Goal: Task Accomplishment & Management: Manage account settings

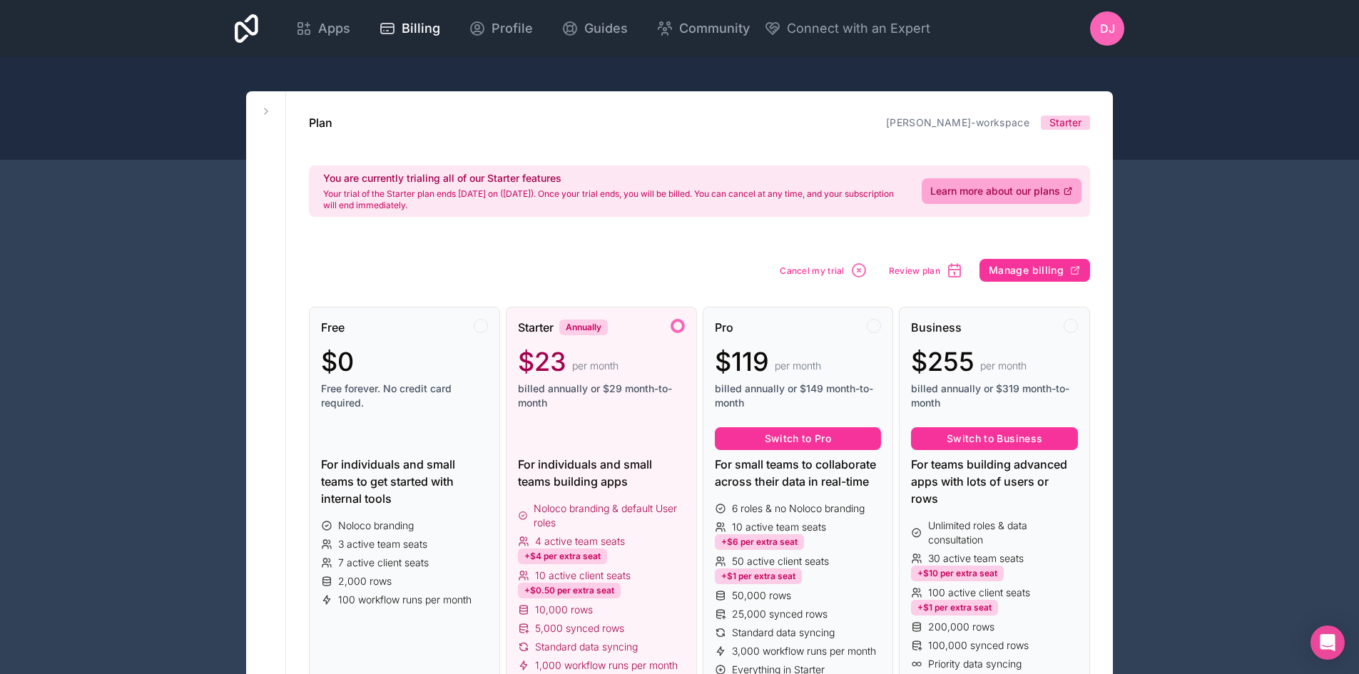
click at [867, 268] on icon "button" at bounding box center [858, 270] width 17 height 17
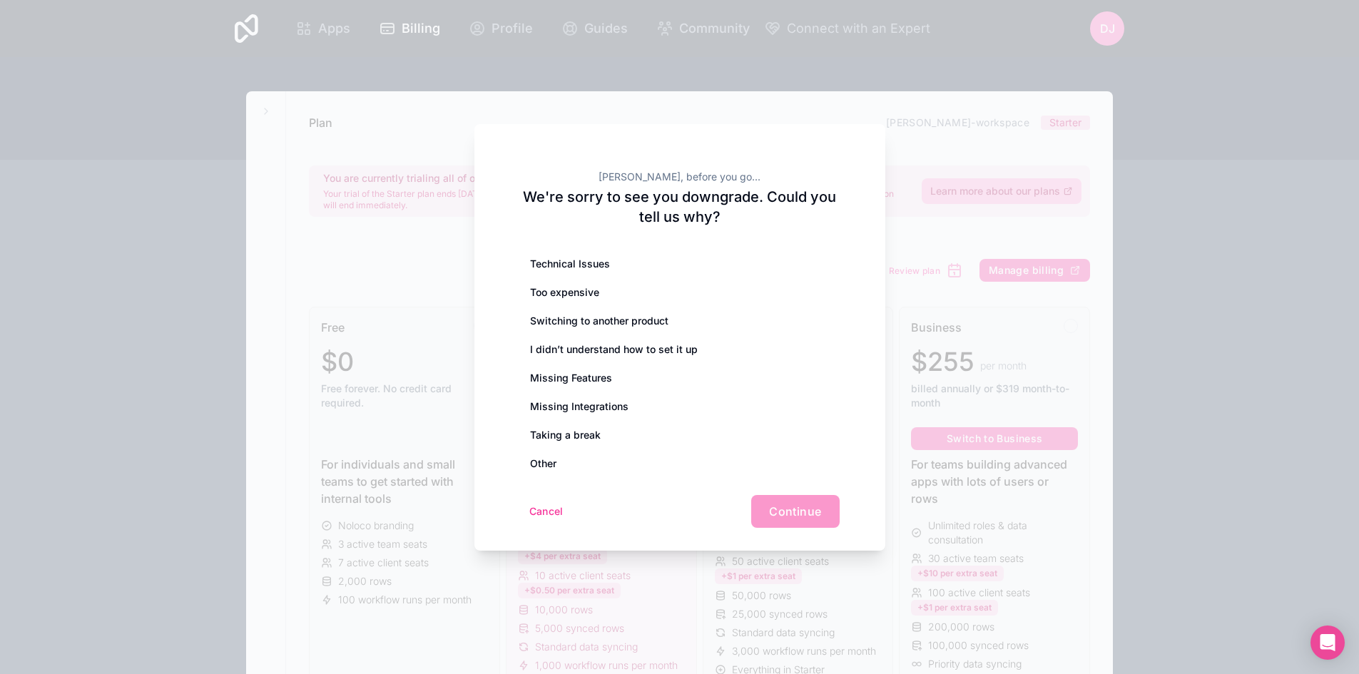
click at [616, 380] on div "Missing Features" at bounding box center [680, 378] width 320 height 29
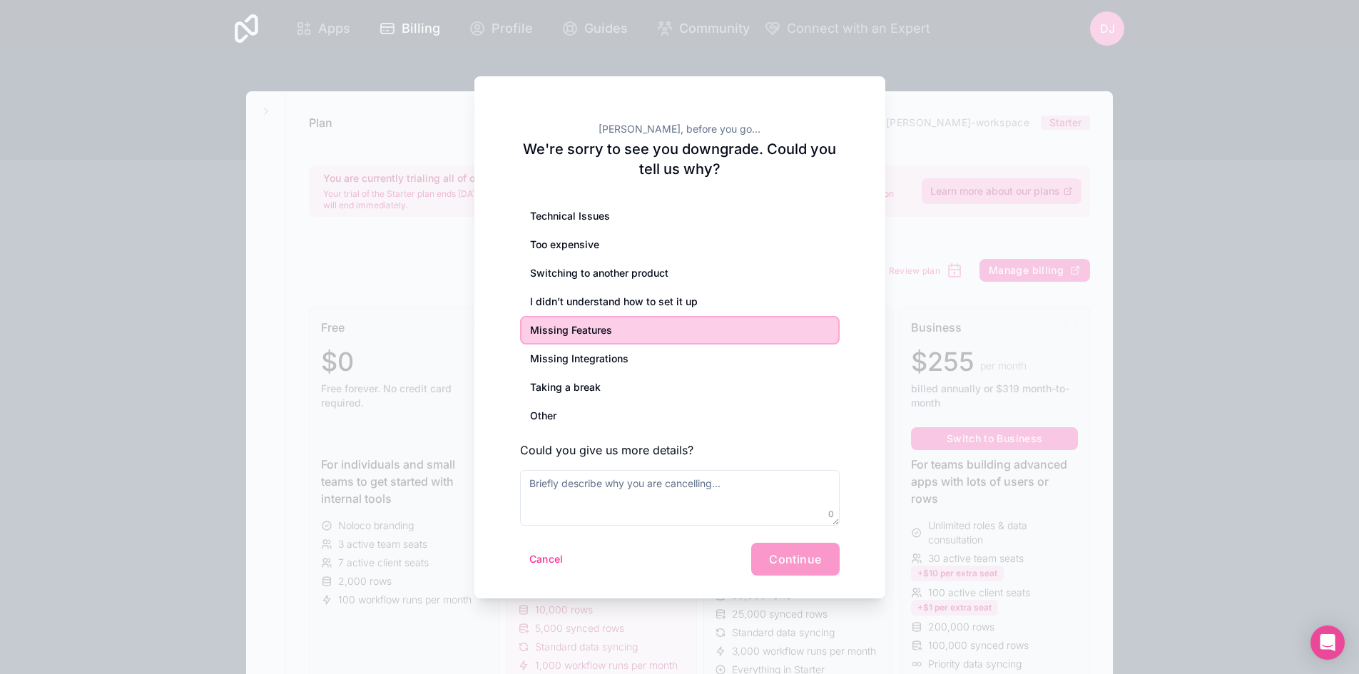
click at [779, 304] on div "I didn’t understand how to set it up" at bounding box center [680, 301] width 320 height 29
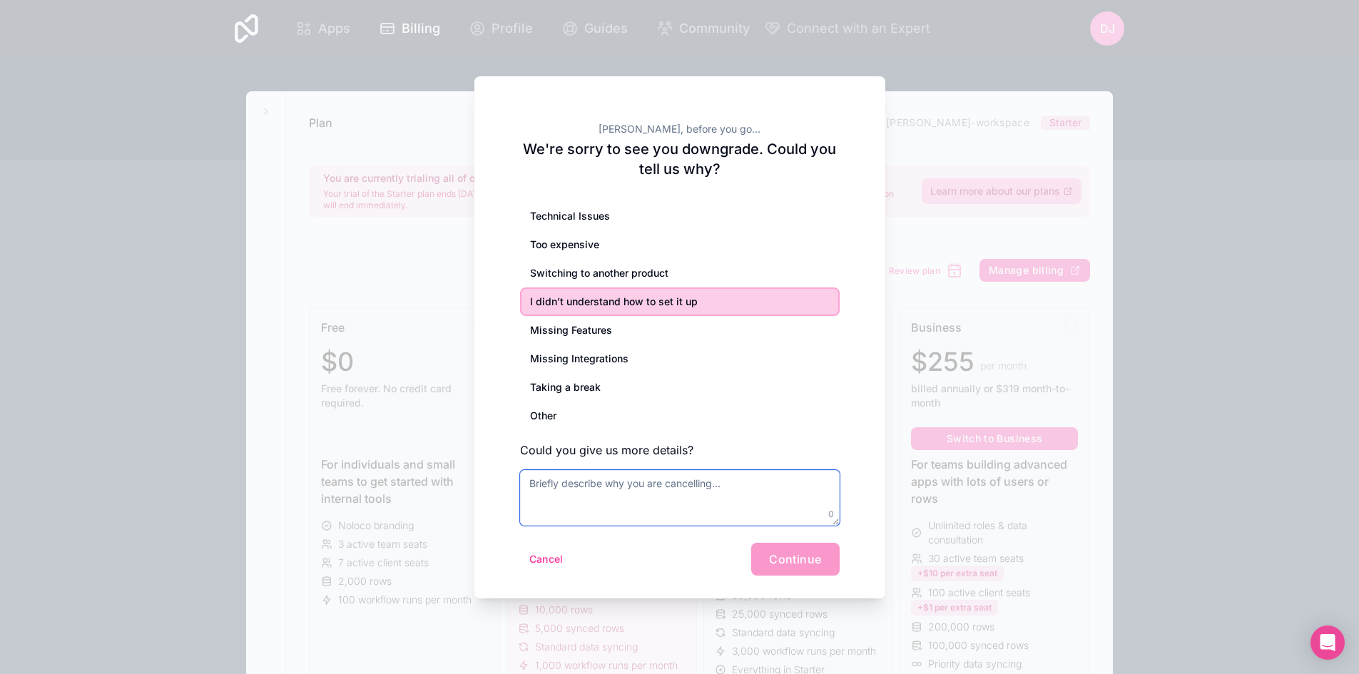
click at [636, 504] on textarea at bounding box center [680, 498] width 320 height 56
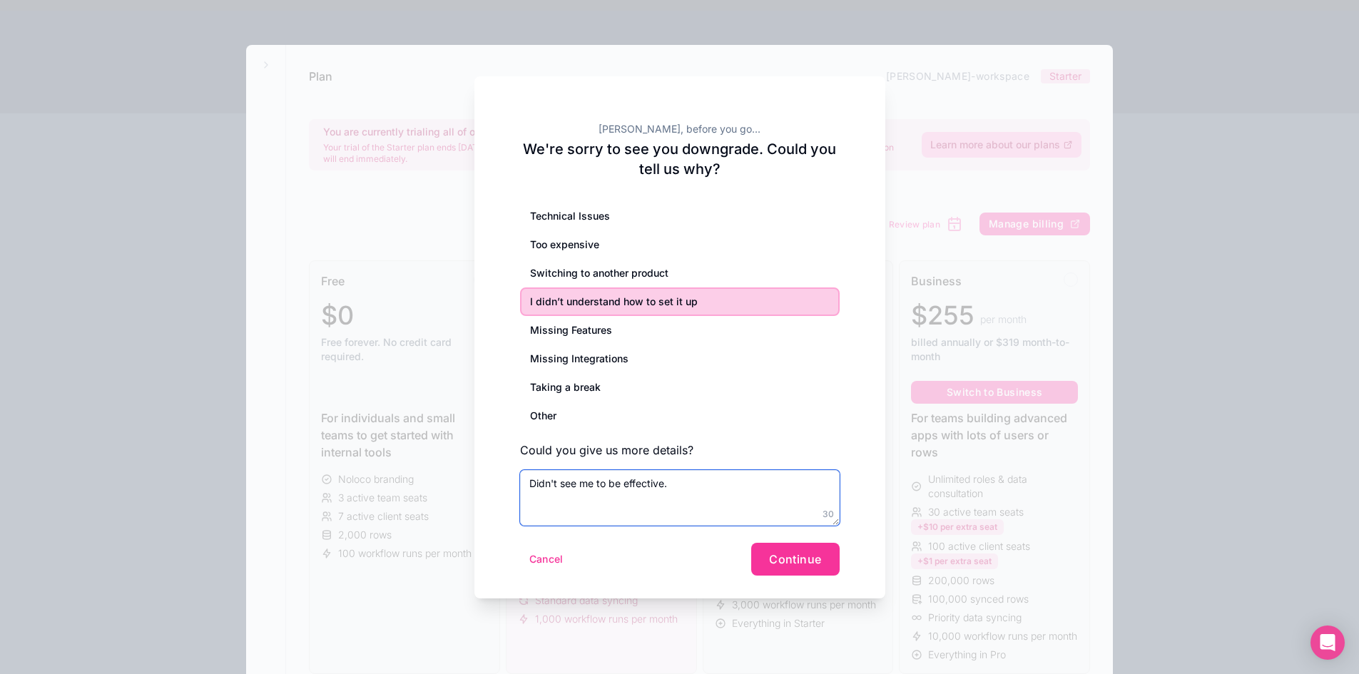
scroll to position [71, 0]
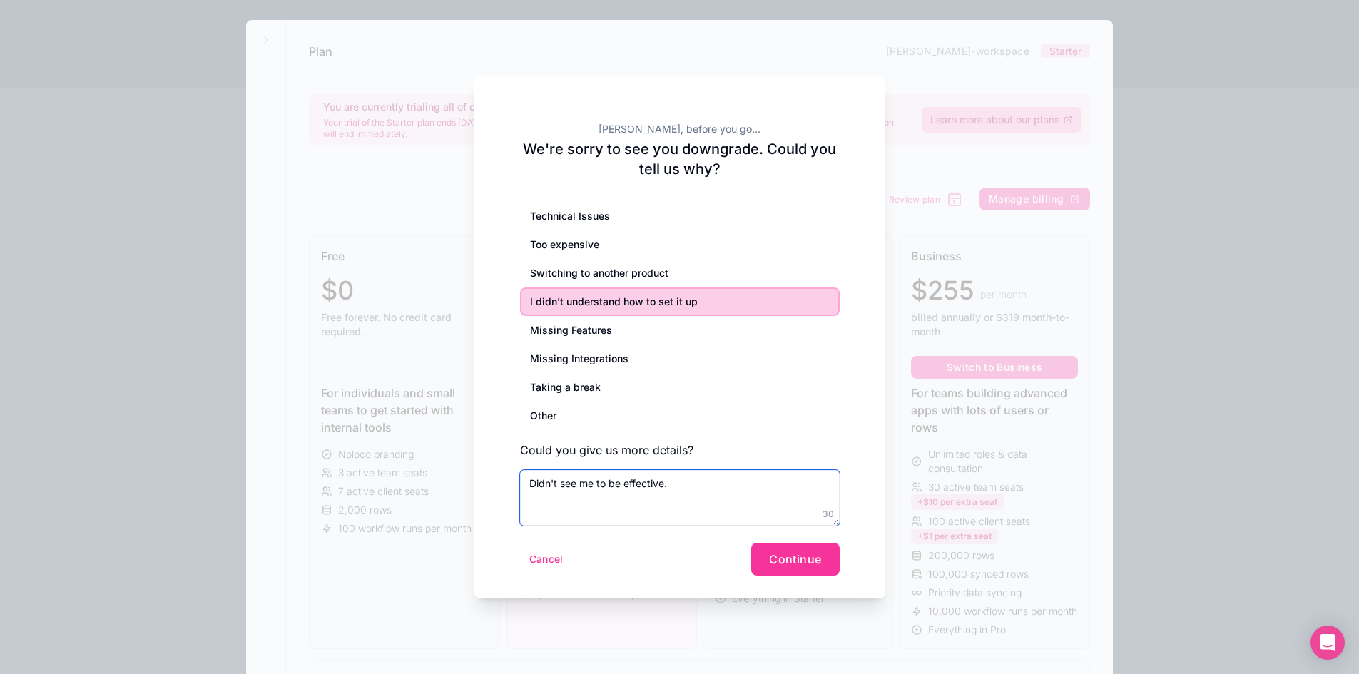
type textarea "Didn't see me to be effective."
click at [542, 559] on button "Cancel" at bounding box center [546, 559] width 53 height 23
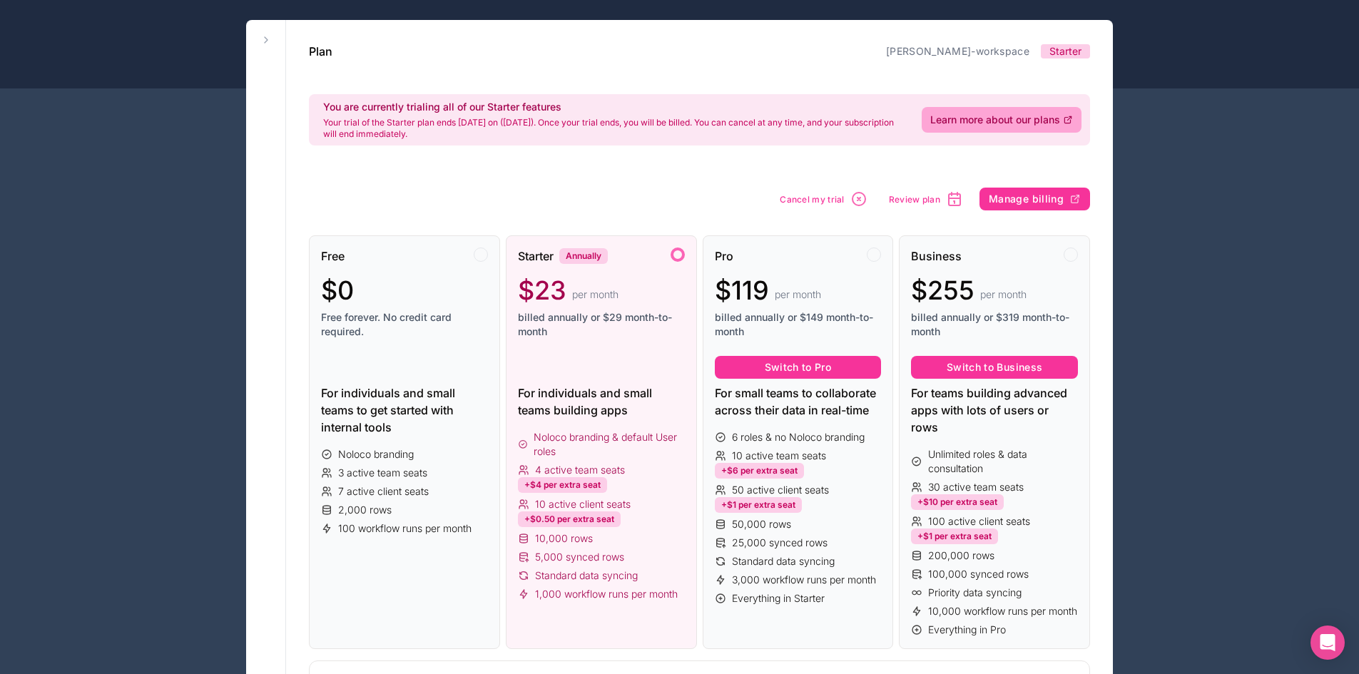
click at [266, 38] on icon at bounding box center [265, 39] width 11 height 11
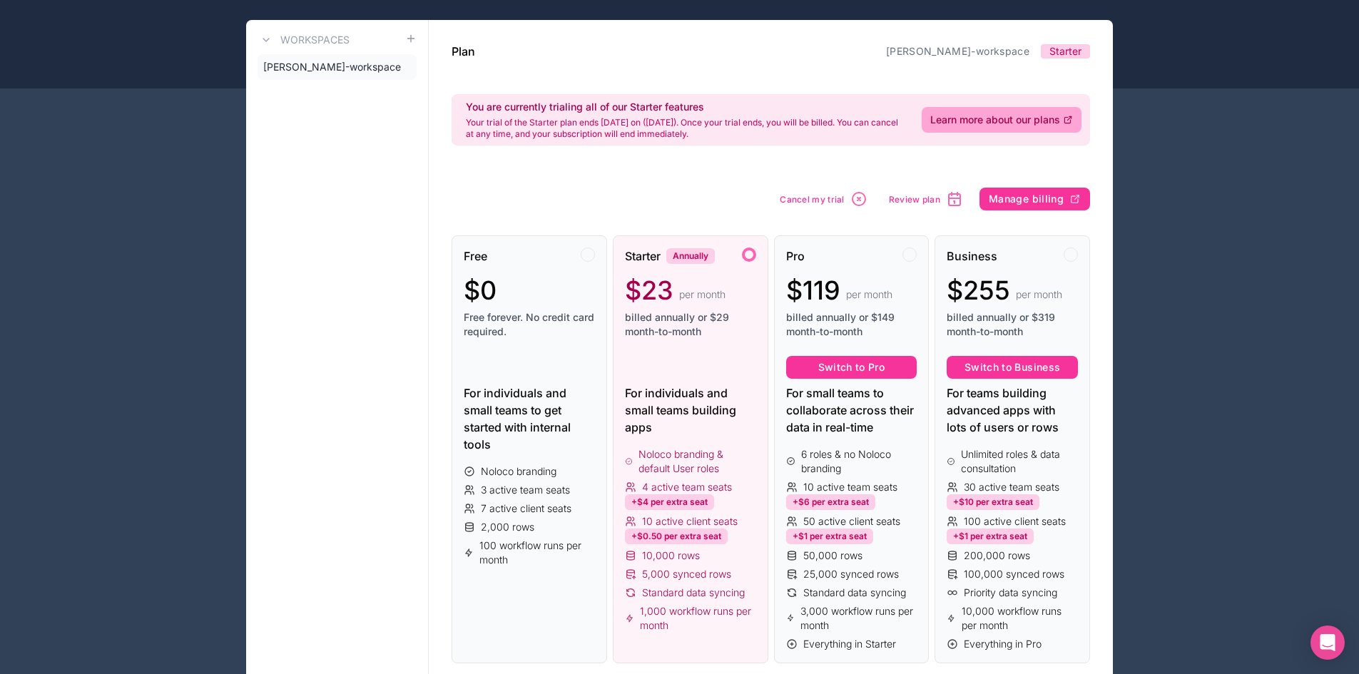
click at [275, 36] on link "Workspaces" at bounding box center [304, 39] width 92 height 17
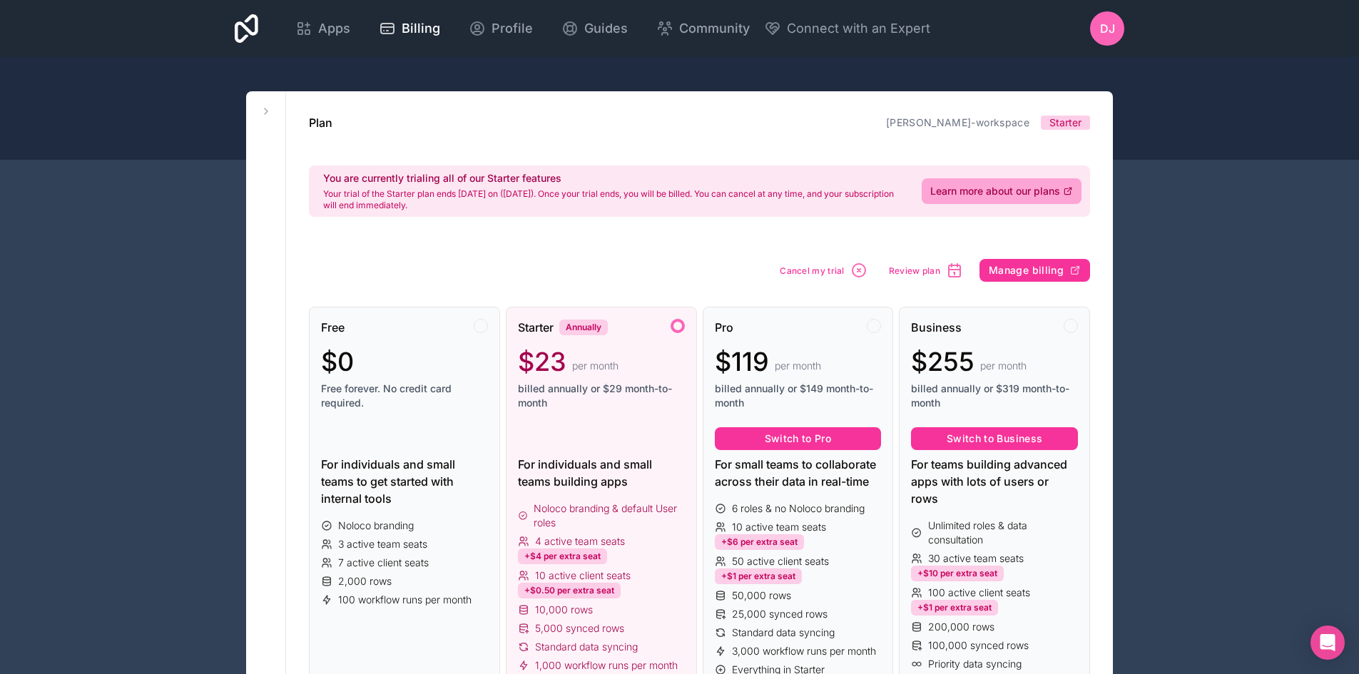
click at [347, 34] on span "Apps" at bounding box center [334, 29] width 32 height 20
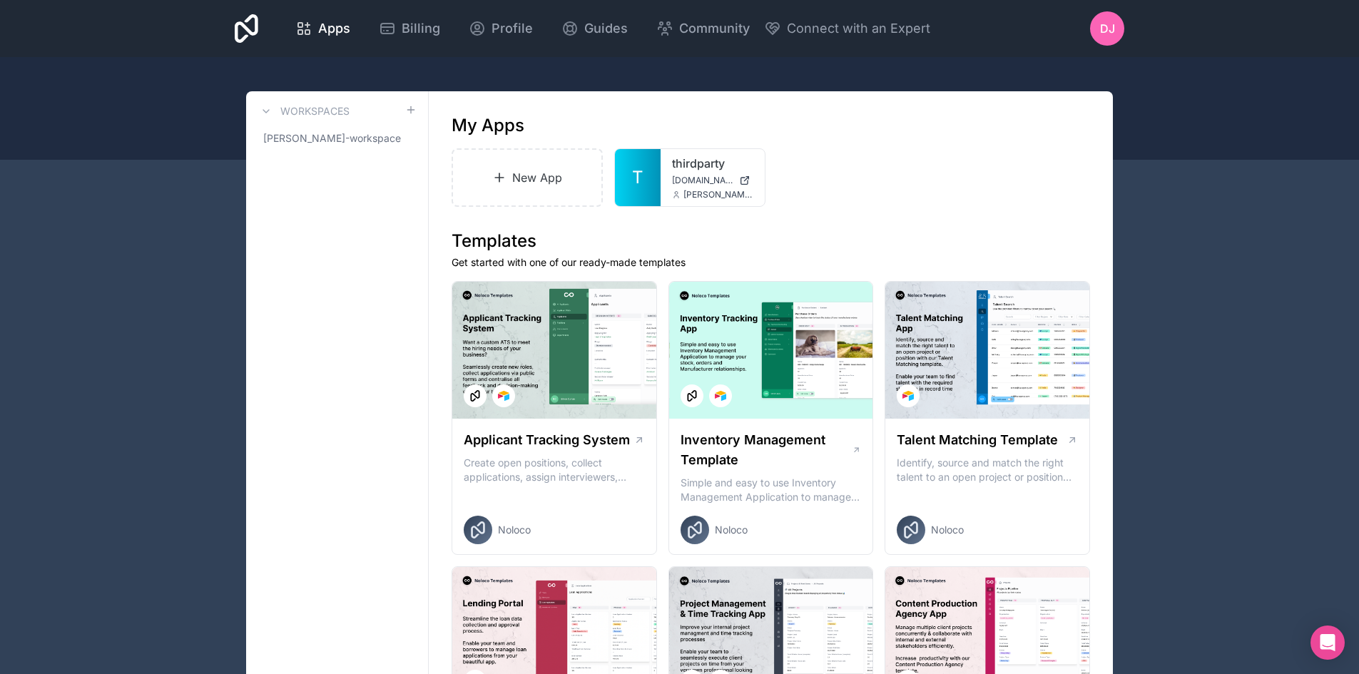
click at [0, 0] on icon at bounding box center [0, 0] width 0 height 0
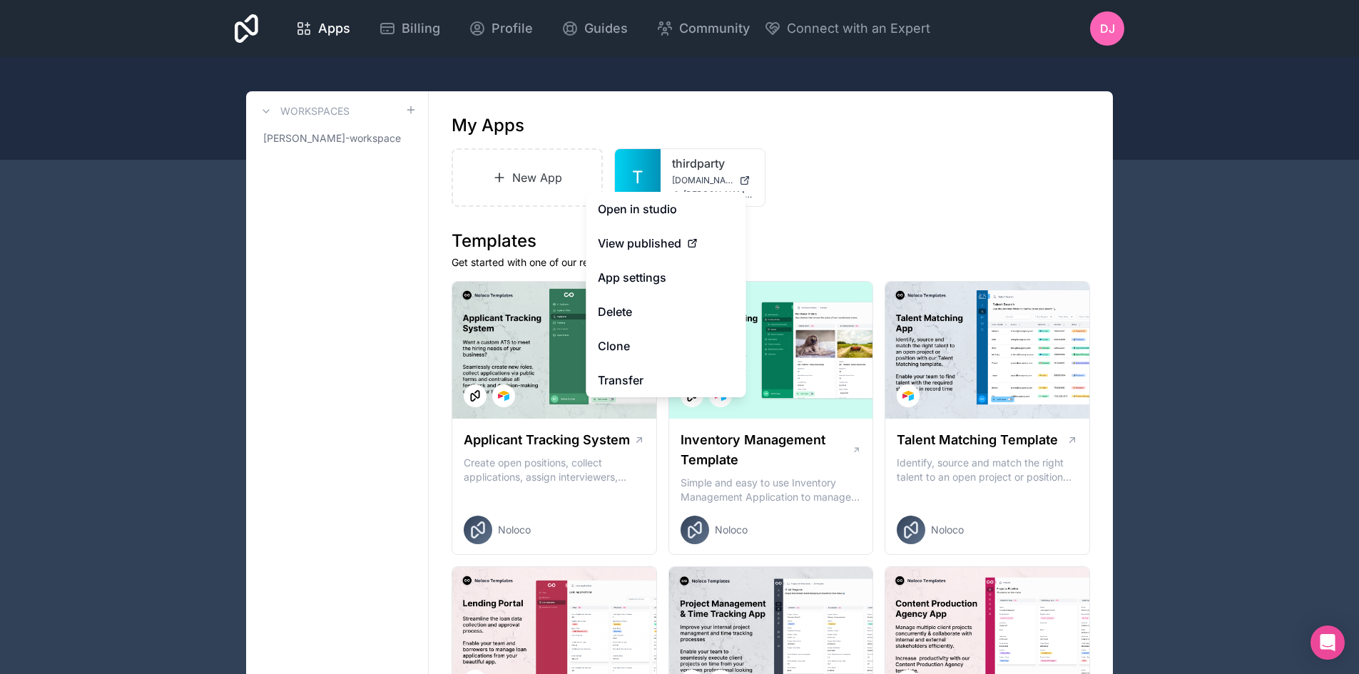
click at [643, 312] on button "Delete" at bounding box center [666, 312] width 160 height 34
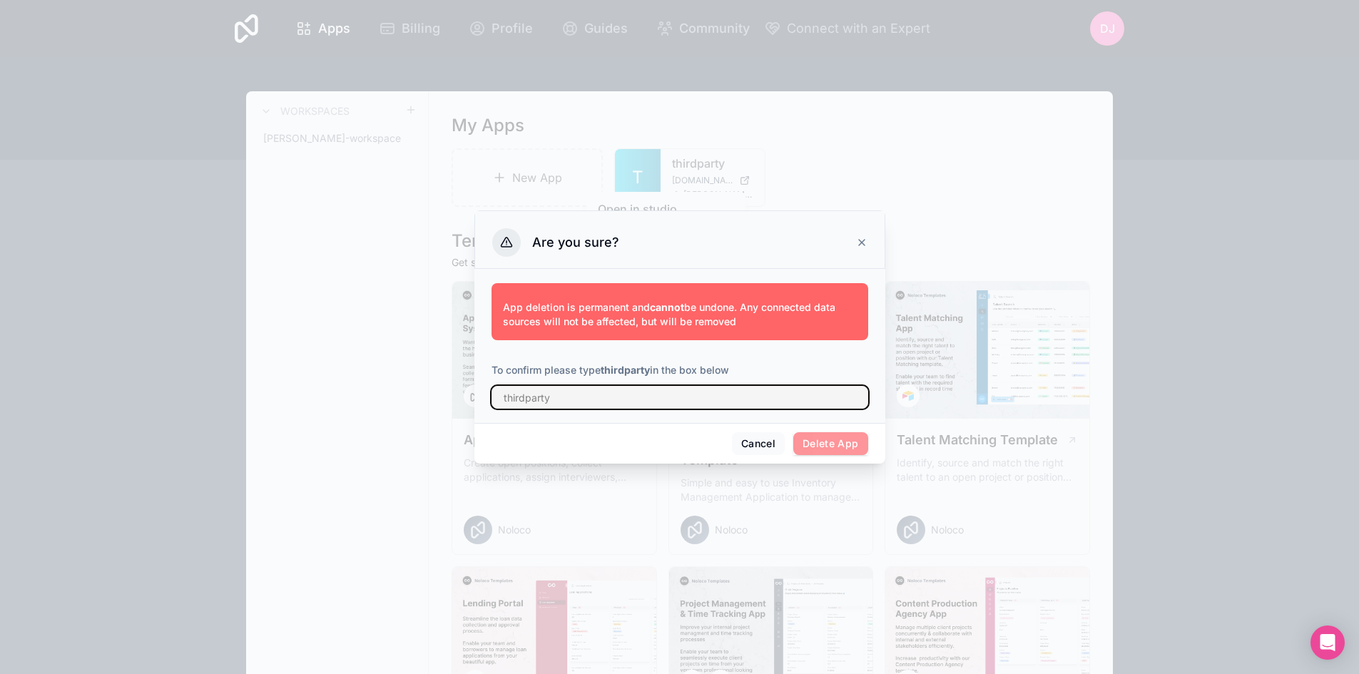
click at [573, 398] on input "text" at bounding box center [679, 397] width 377 height 23
type input "thirdparty"
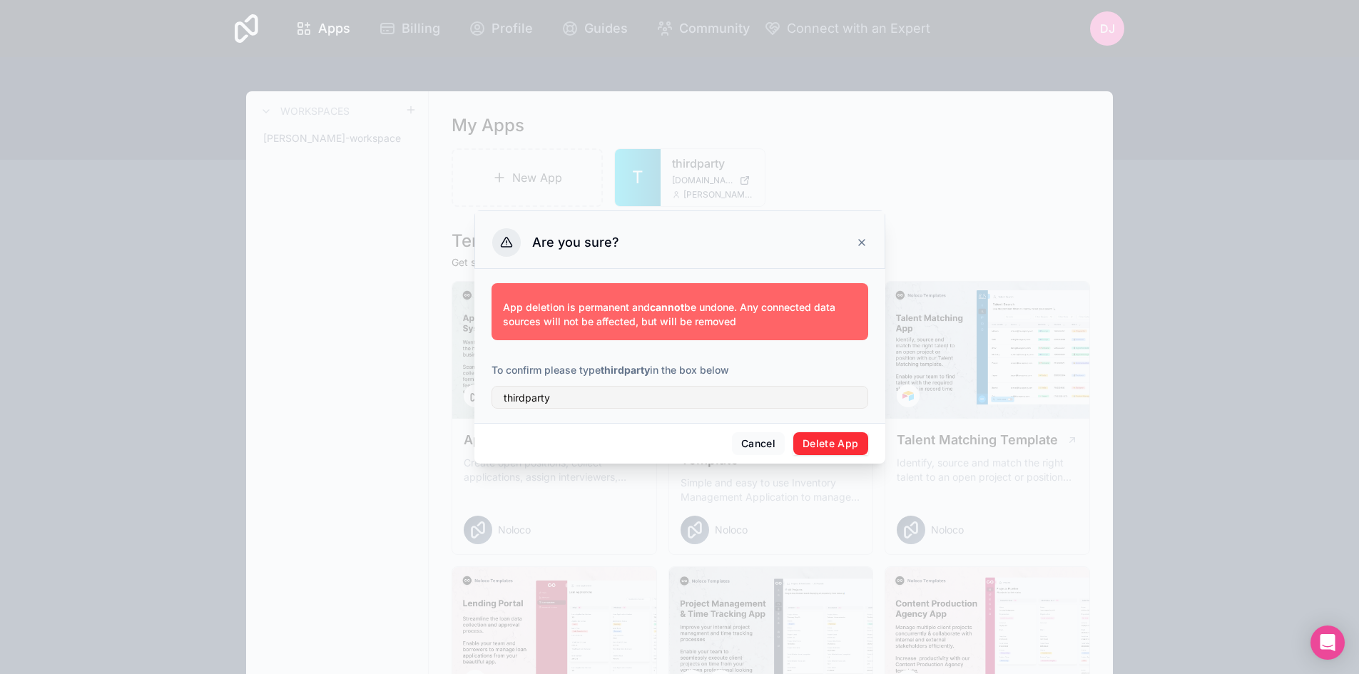
click at [809, 449] on button "Delete App" at bounding box center [830, 443] width 75 height 23
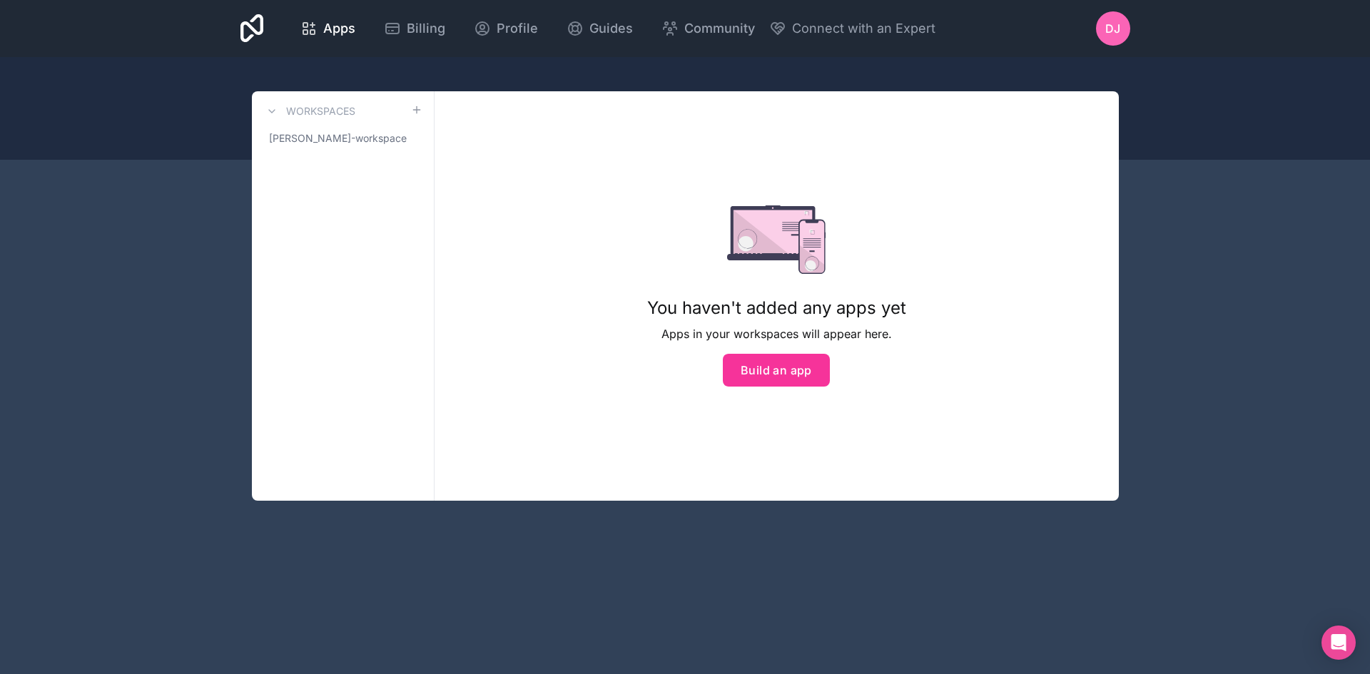
click at [307, 46] on div "Apps Billing Profile Guides Community Connect with an Expert DJ Billing Profile…" at bounding box center [685, 28] width 912 height 57
click at [1114, 31] on span "DJ" at bounding box center [1112, 28] width 15 height 17
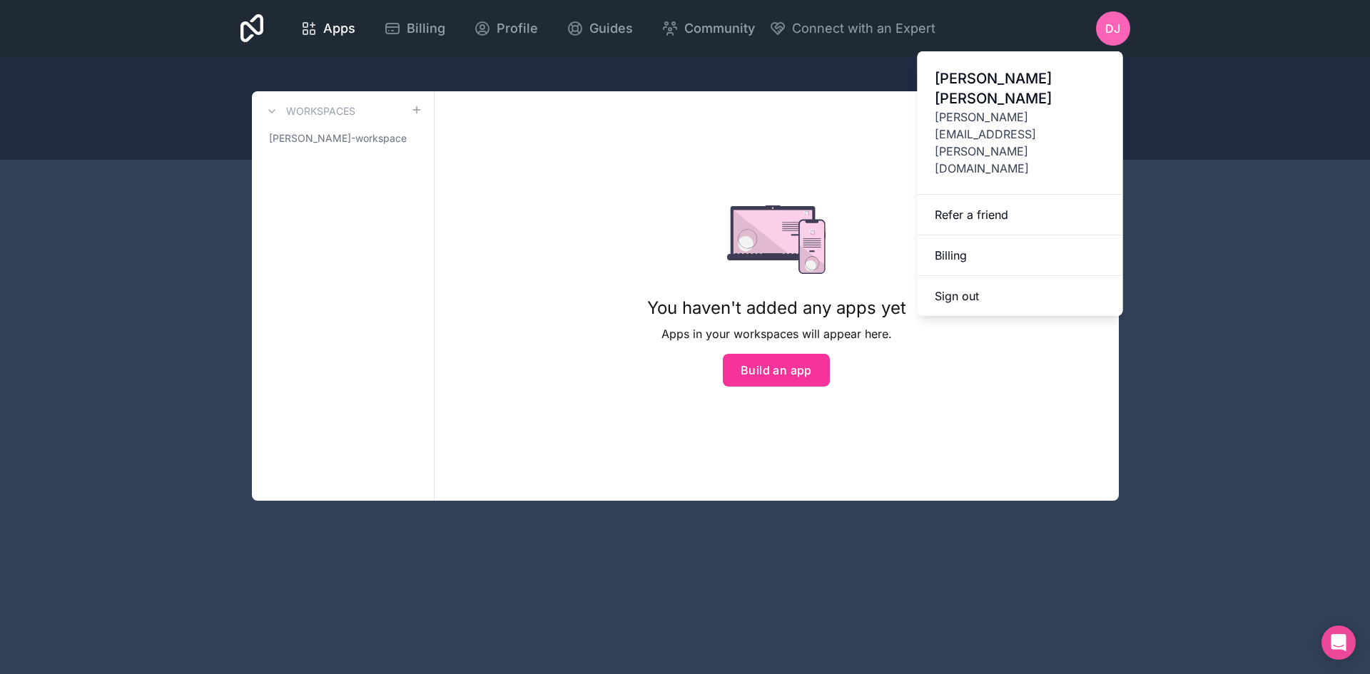
click at [994, 235] on link "Billing" at bounding box center [1019, 255] width 205 height 41
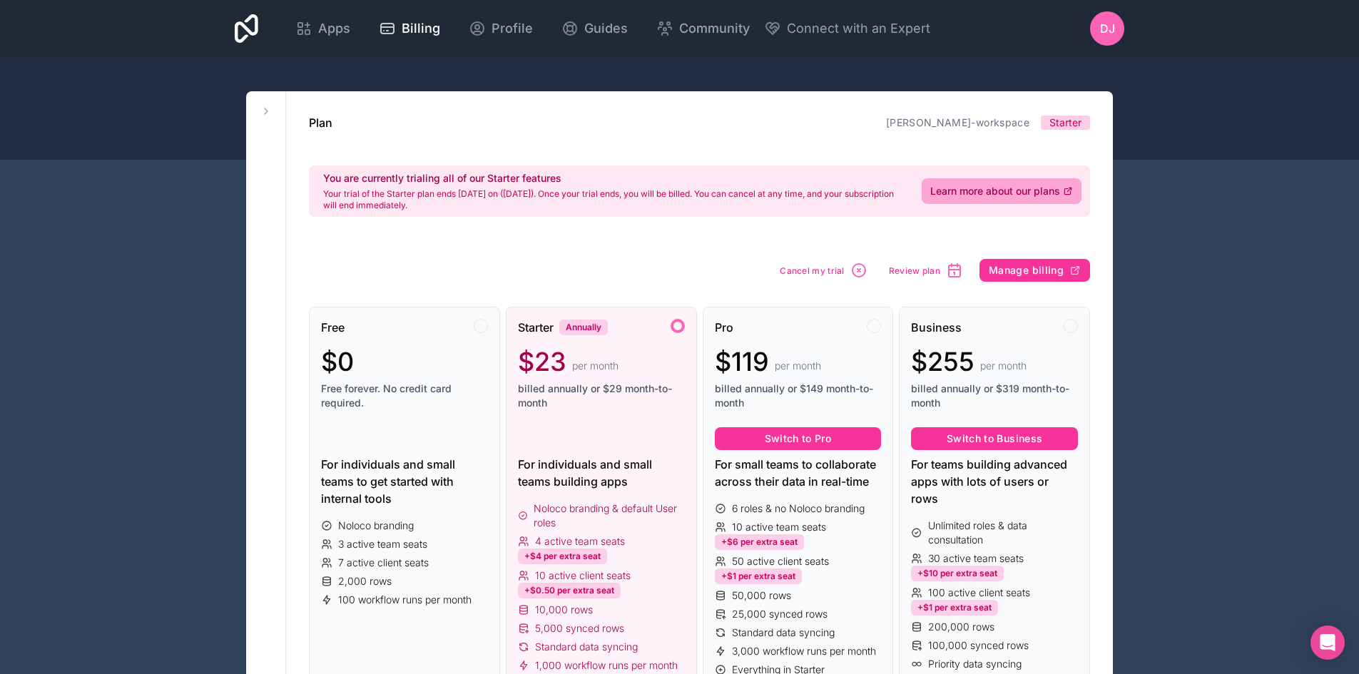
click at [830, 270] on span "Cancel my trial" at bounding box center [812, 270] width 65 height 11
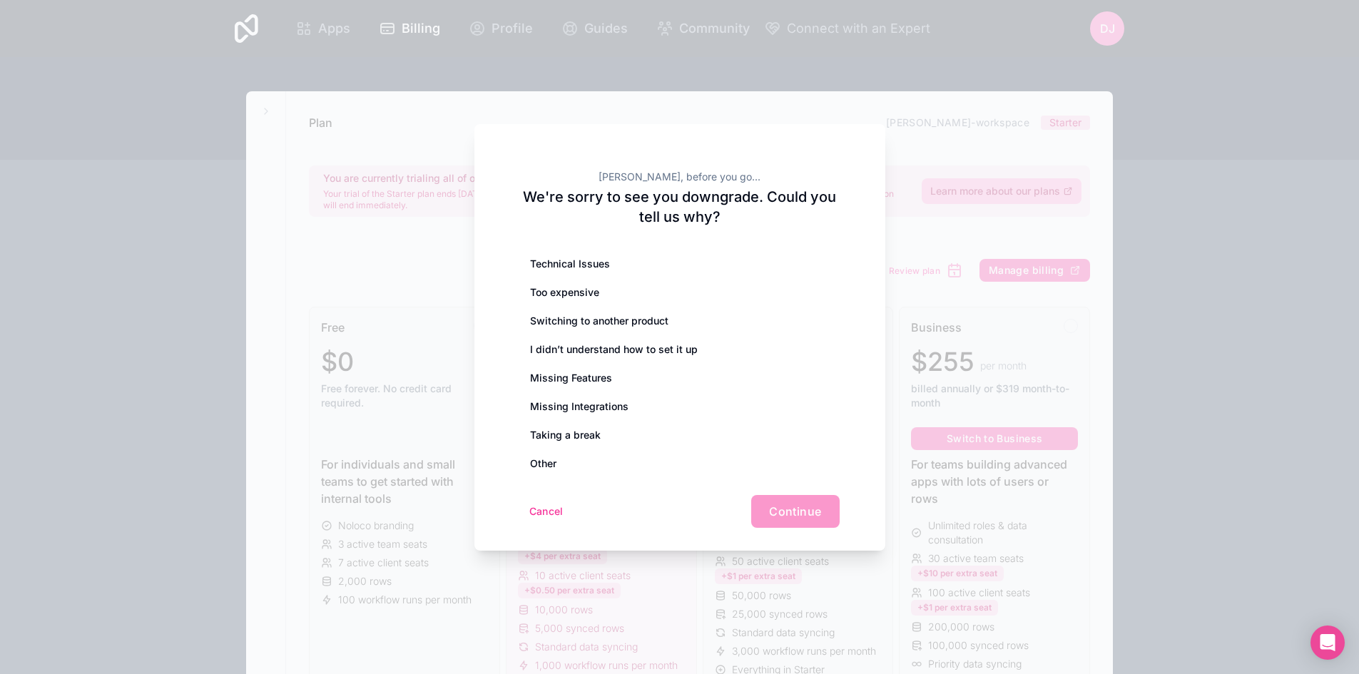
click at [604, 341] on div "I didn’t understand how to set it up" at bounding box center [680, 349] width 320 height 29
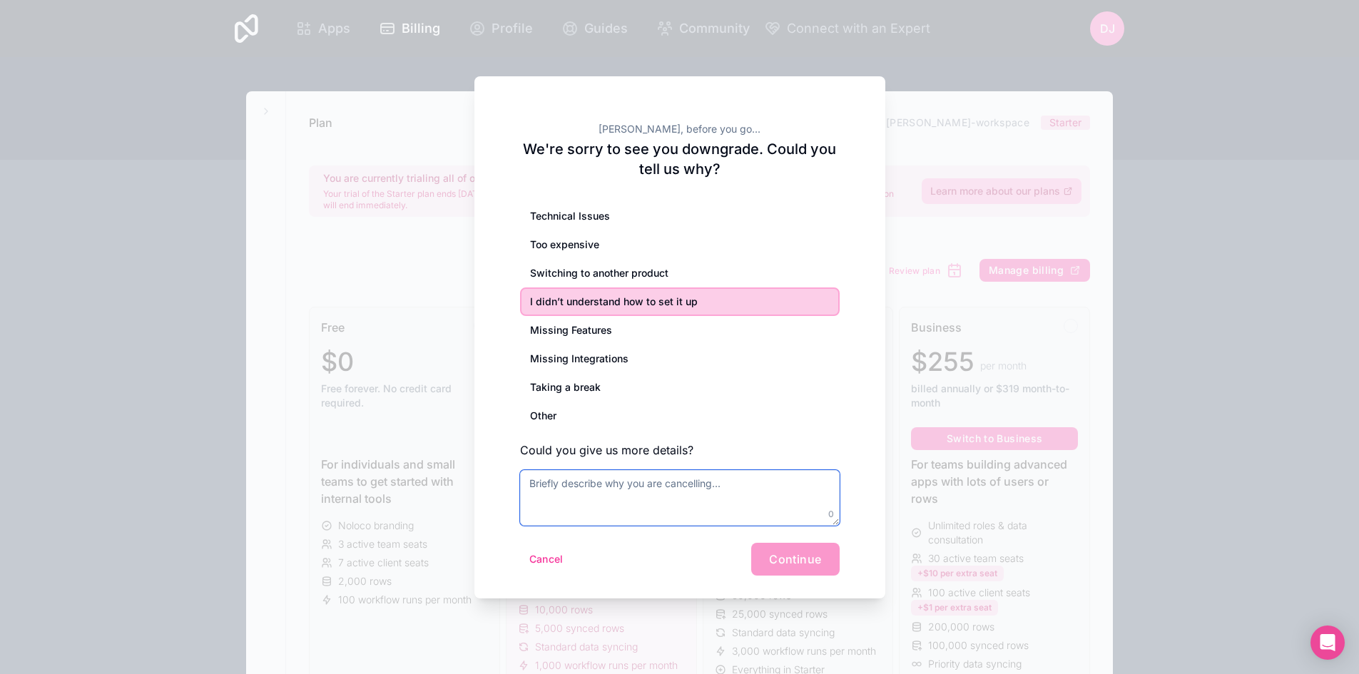
click at [798, 506] on textarea at bounding box center [680, 498] width 320 height 56
type textarea "Didn't work for me."
click at [555, 384] on div "Taking a break" at bounding box center [680, 387] width 320 height 29
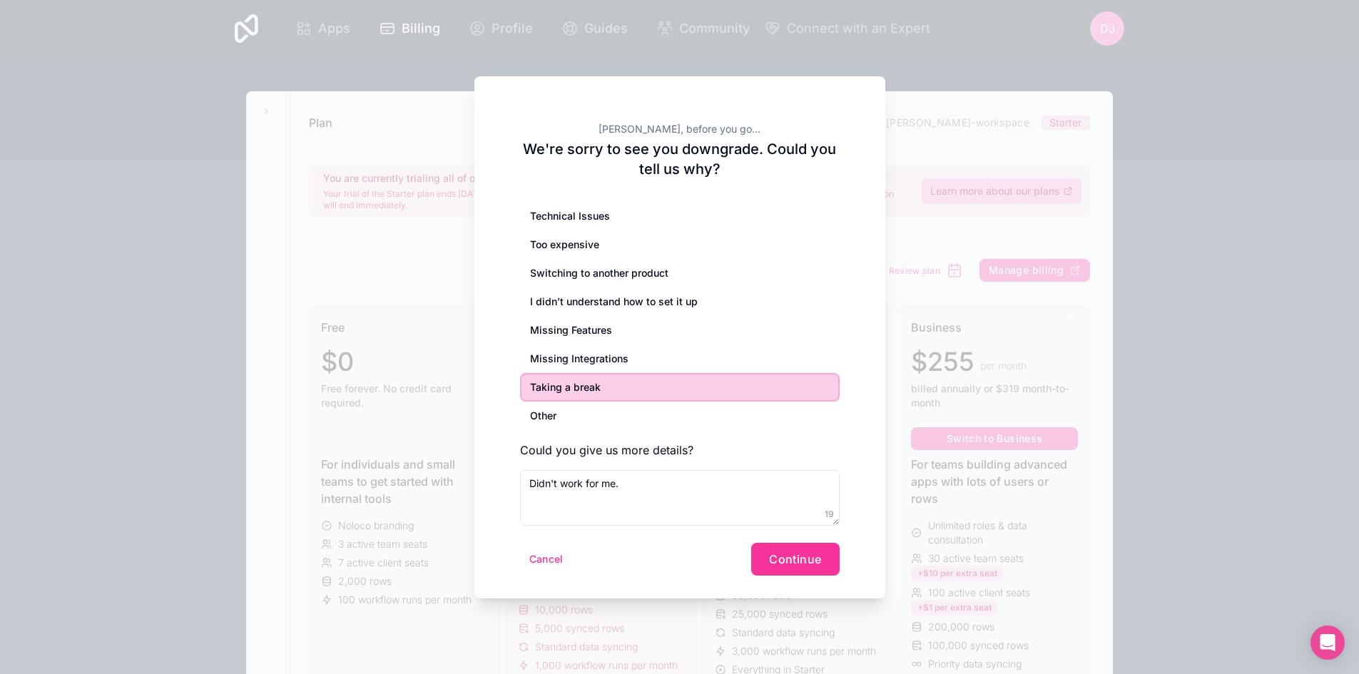
click at [818, 564] on span "Continue" at bounding box center [795, 559] width 52 height 14
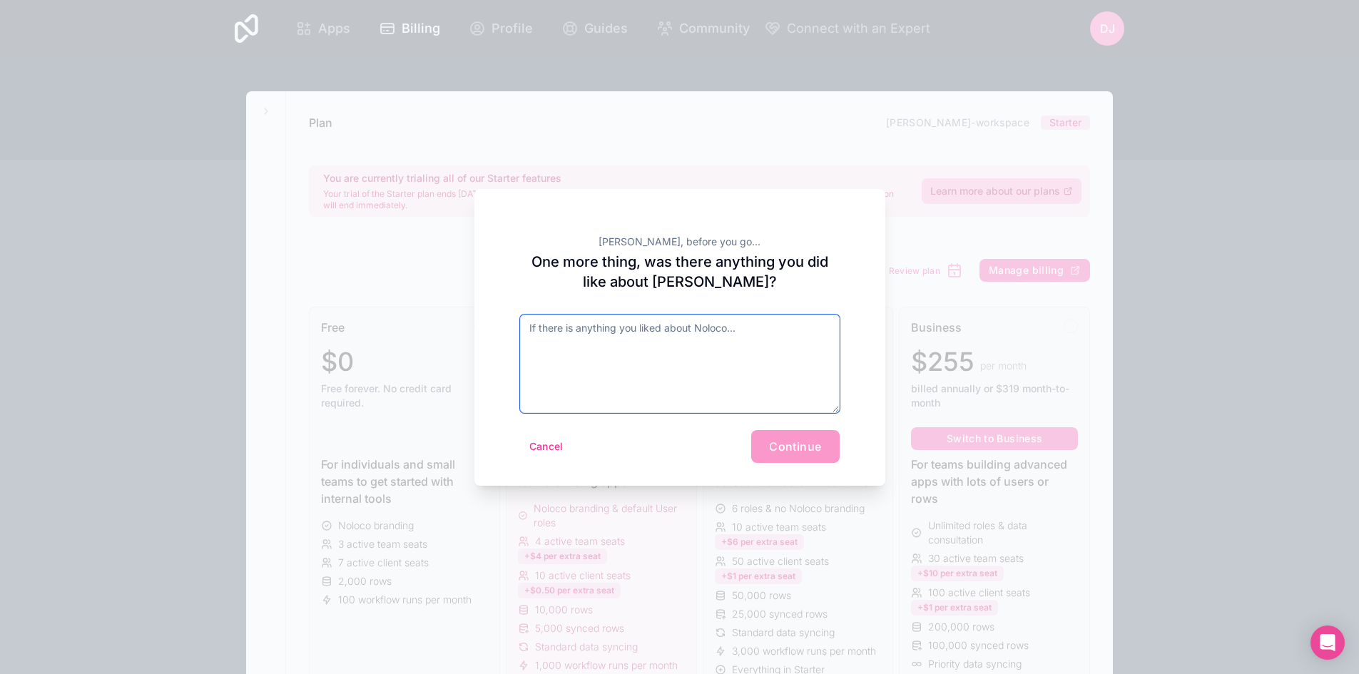
click at [614, 366] on textarea at bounding box center [680, 364] width 320 height 98
type textarea "Nope"
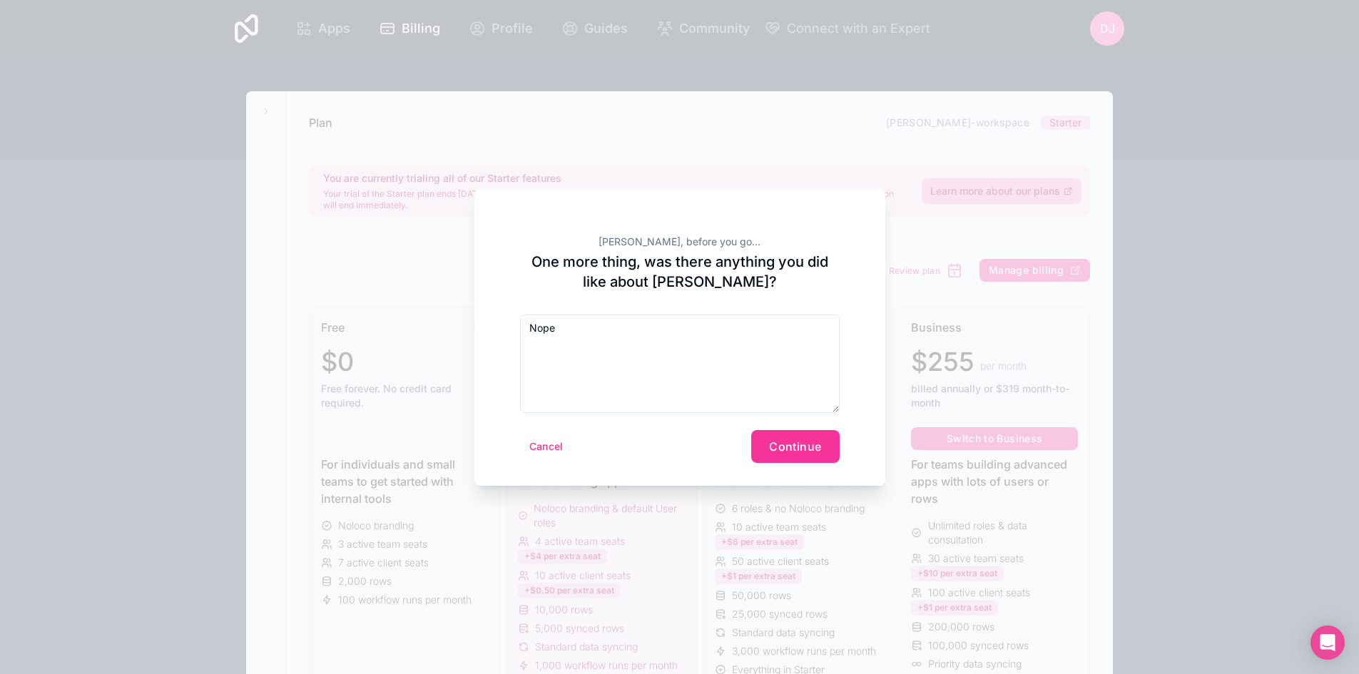
click at [784, 426] on form "Nope Cancel Continue" at bounding box center [680, 389] width 320 height 148
click at [790, 447] on span "Continue" at bounding box center [795, 446] width 52 height 14
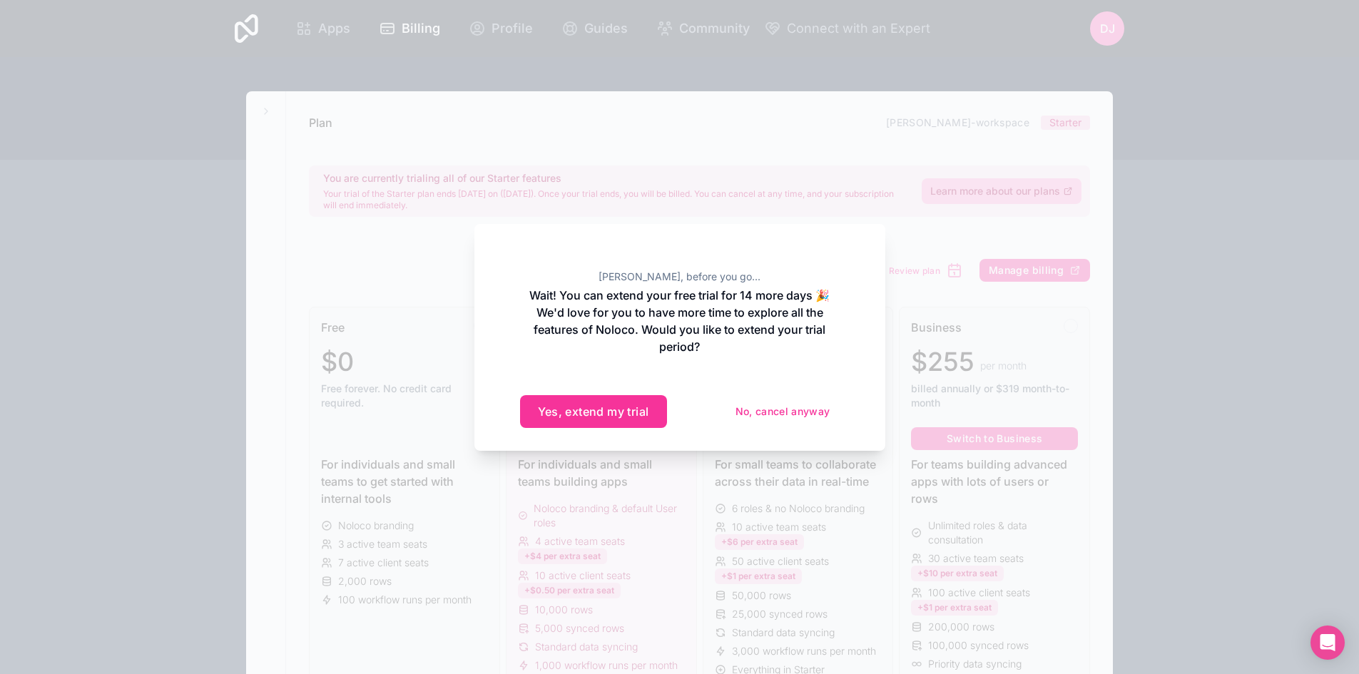
click at [787, 409] on button "No, cancel anyway" at bounding box center [782, 411] width 113 height 23
